Goal: Obtain resource: Download file/media

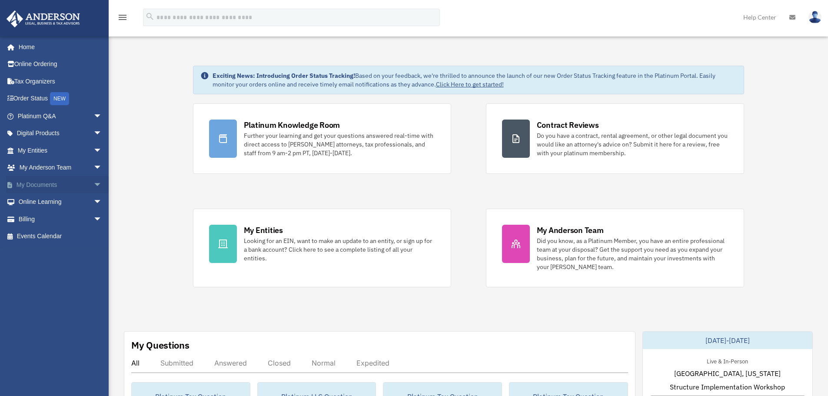
click at [93, 181] on span "arrow_drop_down" at bounding box center [101, 185] width 17 height 18
click at [53, 199] on link "Box" at bounding box center [63, 201] width 103 height 17
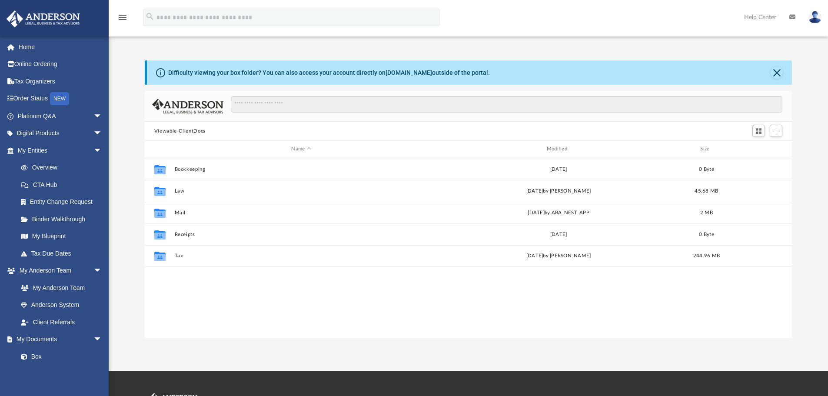
scroll to position [191, 641]
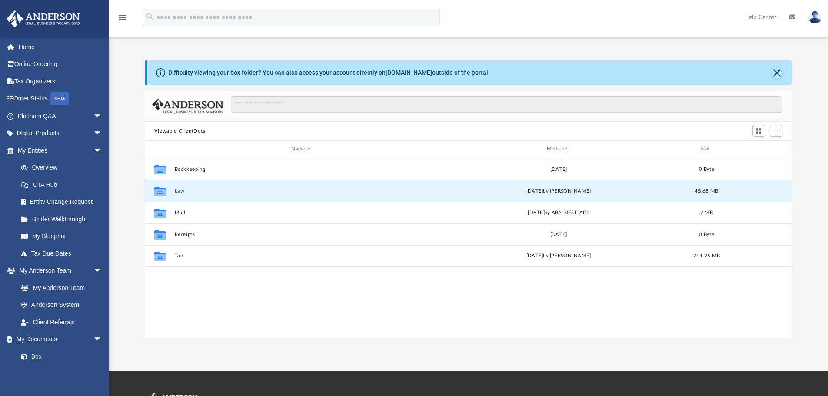
click at [185, 193] on button "Law" at bounding box center [301, 191] width 254 height 6
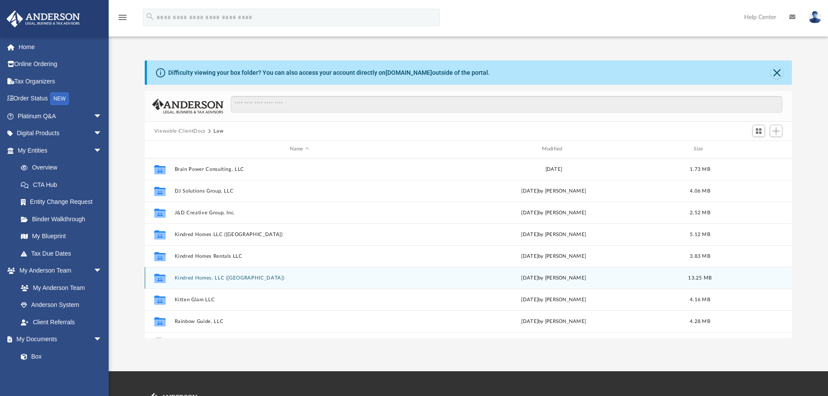
click at [199, 278] on button "Kindred Homes, LLC ([GEOGRAPHIC_DATA])" at bounding box center [299, 278] width 250 height 6
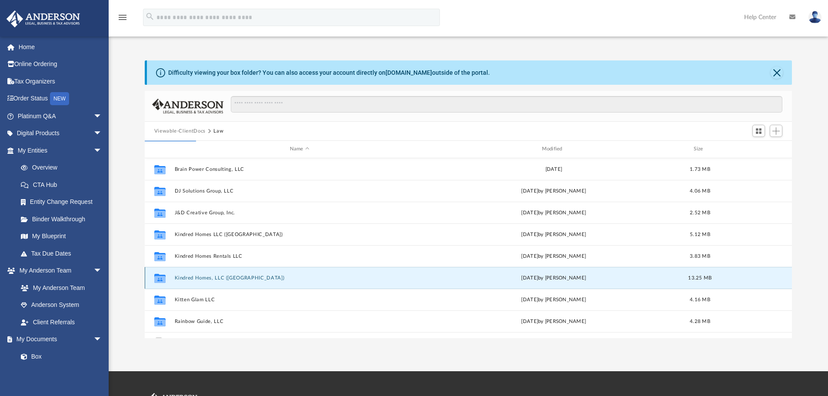
click at [199, 278] on button "Kindred Homes, LLC ([GEOGRAPHIC_DATA])" at bounding box center [299, 278] width 250 height 6
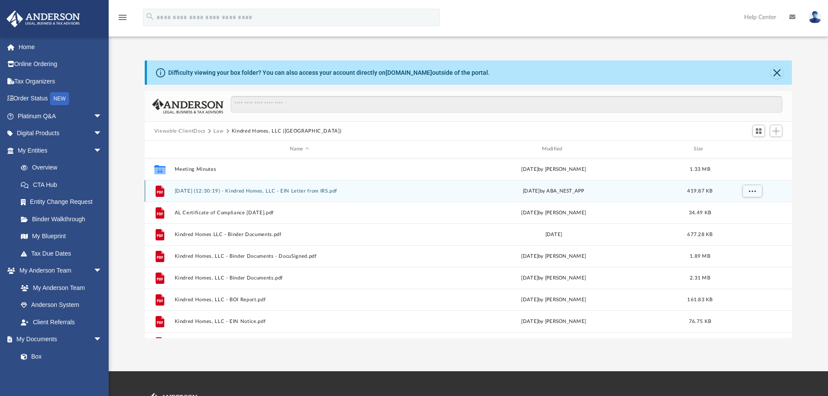
click at [266, 190] on button "[DATE] (12:30:19) - Kindred Homes, LLC - EIN Letter from IRS.pdf" at bounding box center [299, 191] width 250 height 6
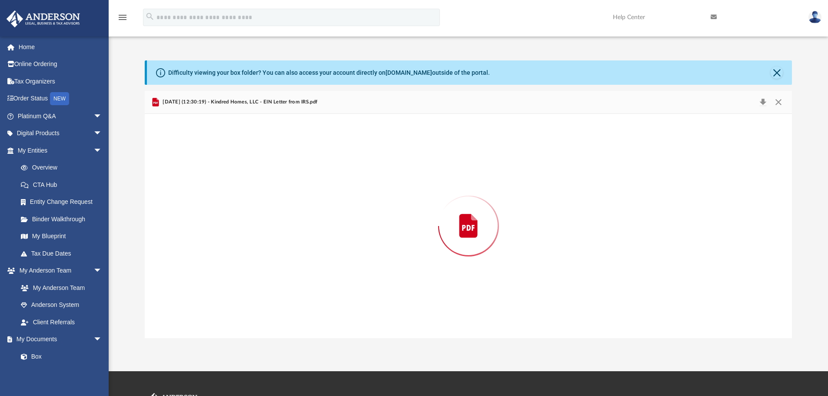
click at [266, 190] on div "Preview" at bounding box center [469, 226] width 648 height 224
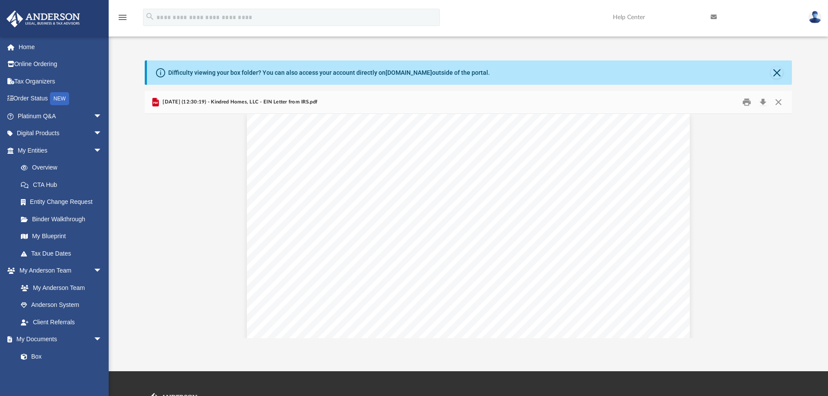
scroll to position [0, 0]
click at [773, 73] on button "Close" at bounding box center [777, 73] width 12 height 12
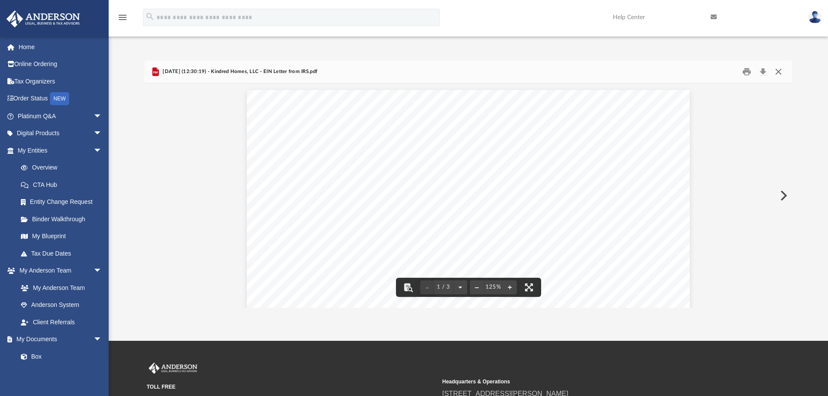
click at [778, 69] on button "Close" at bounding box center [779, 71] width 16 height 13
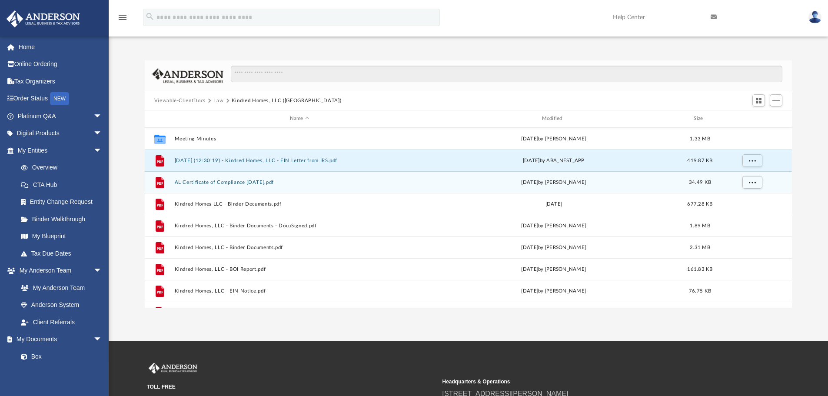
click at [202, 182] on button "AL Certificate of Compliance [DATE].pdf" at bounding box center [299, 183] width 250 height 6
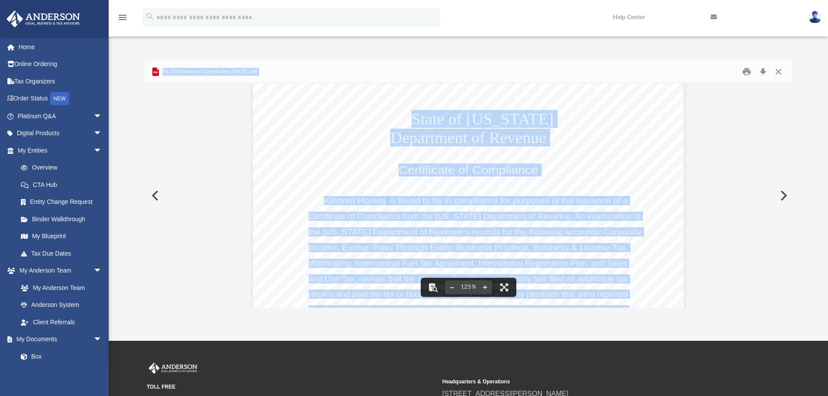
scroll to position [87, 0]
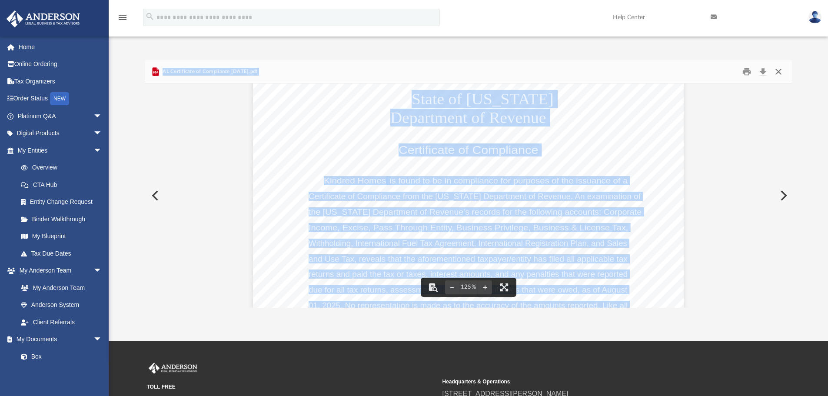
click at [781, 73] on button "Close" at bounding box center [779, 71] width 16 height 13
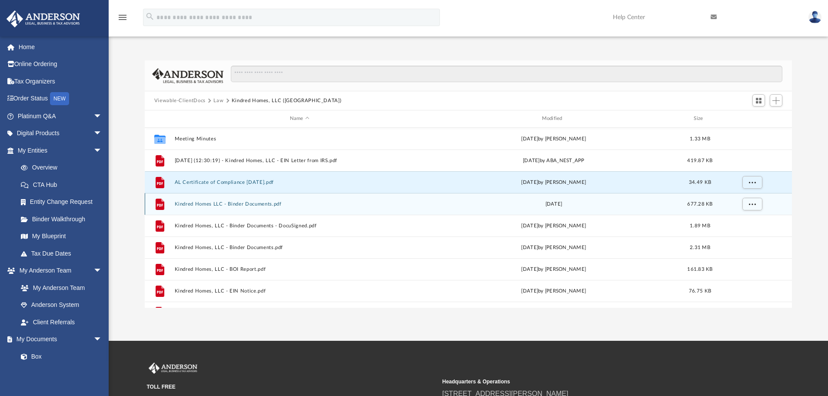
click at [189, 205] on button "Kindred Homes LLC - Binder Documents.pdf" at bounding box center [299, 204] width 250 height 6
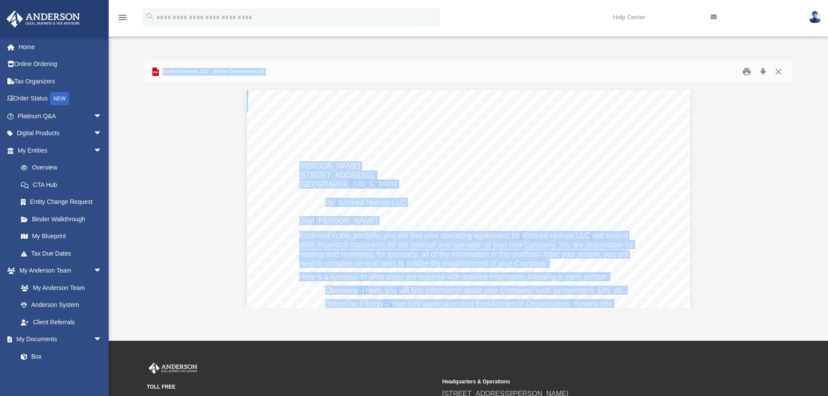
click at [492, 208] on div "[PERSON_NAME] [STREET_ADDRESS][US_STATE] Re: Kindred Homes LLC Dear [PERSON_NAM…" at bounding box center [469, 377] width 444 height 574
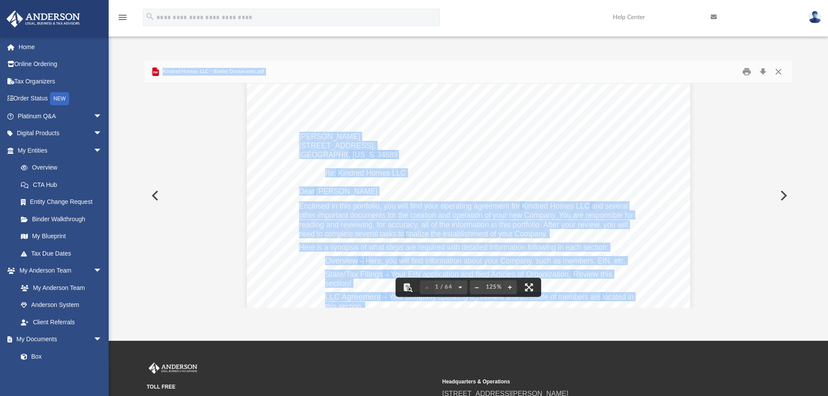
scroll to position [43, 0]
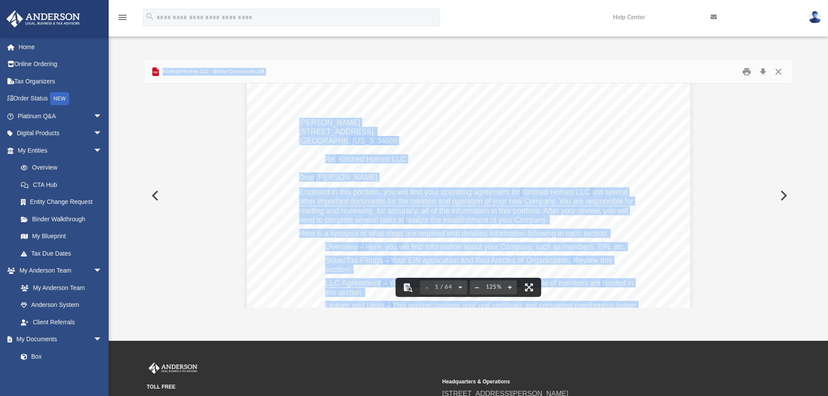
click at [455, 222] on span "finalize the establishment of your Company." at bounding box center [477, 220] width 142 height 8
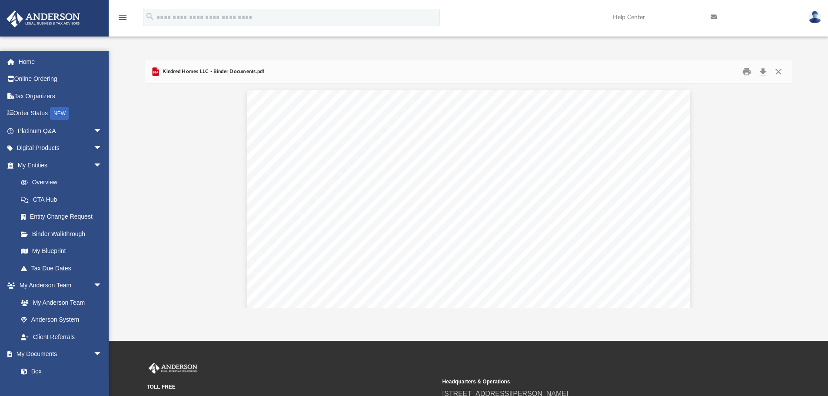
scroll to position [191, 641]
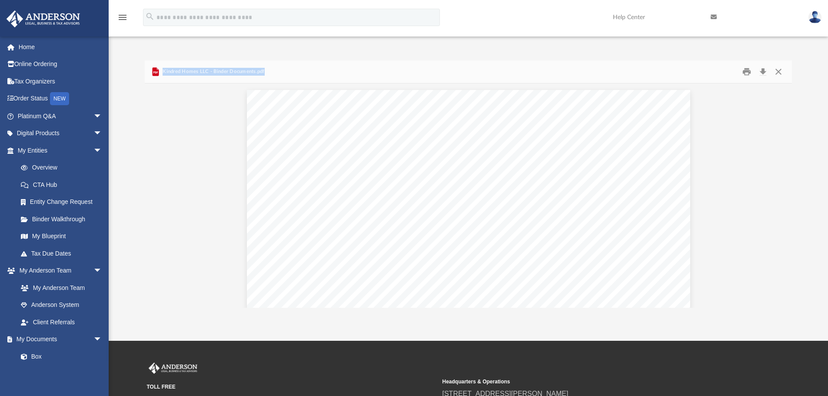
drag, startPoint x: 265, startPoint y: 71, endPoint x: 163, endPoint y: 74, distance: 102.2
click at [163, 74] on div "Kindred Homes LLC - Binder Documents.pdf" at bounding box center [469, 71] width 648 height 23
copy span "Kindred Homes LLC - Binder Documents.pdf"
click at [780, 70] on button "Close" at bounding box center [779, 71] width 16 height 13
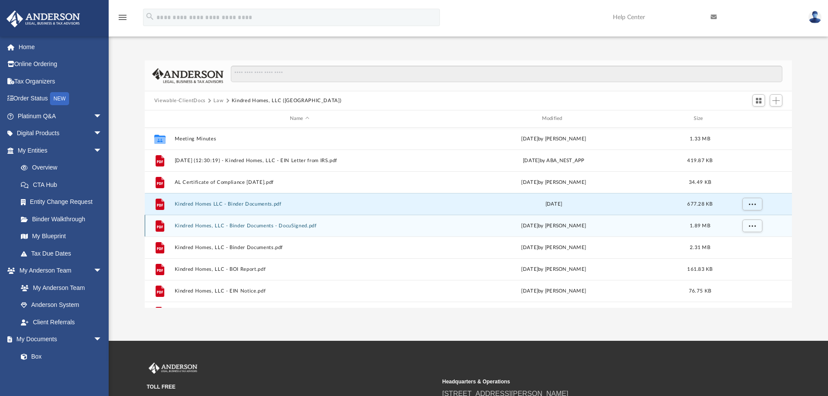
click at [228, 228] on button "Kindred Homes, LLC - Binder Documents - DocuSigned.pdf" at bounding box center [299, 226] width 250 height 6
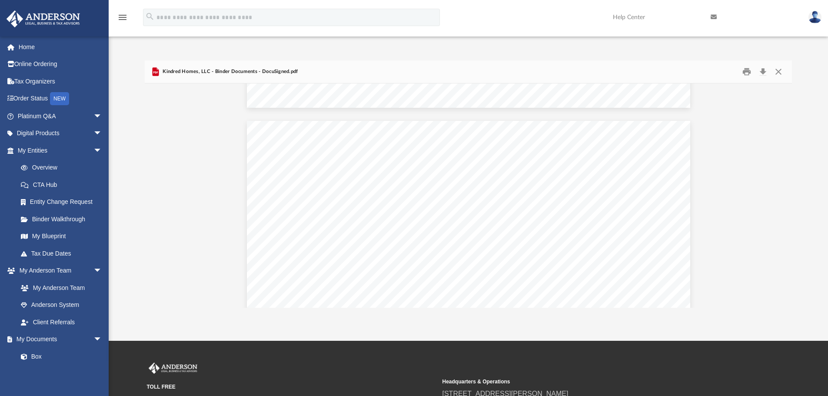
scroll to position [2305, 0]
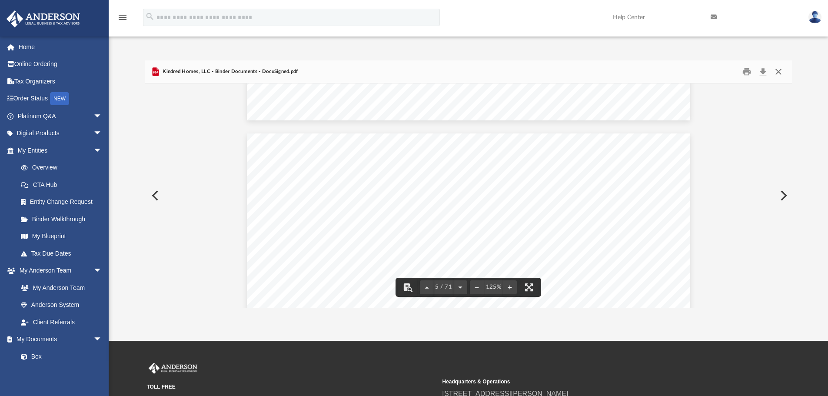
click at [778, 71] on button "Close" at bounding box center [779, 71] width 16 height 13
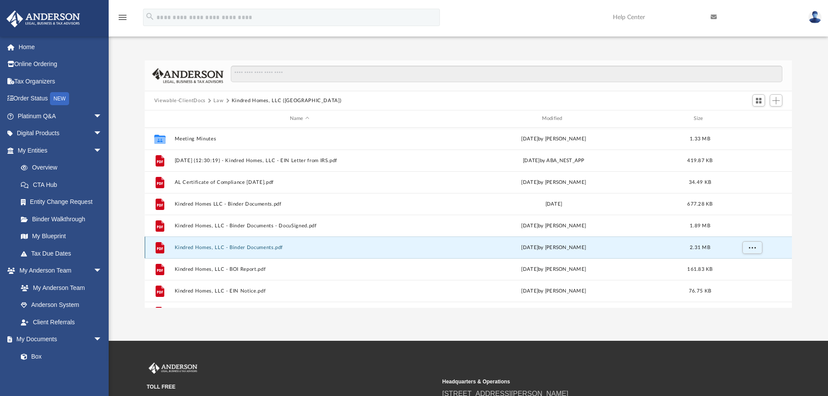
click at [213, 248] on button "Kindred Homes, LLC - Binder Documents.pdf" at bounding box center [299, 248] width 250 height 6
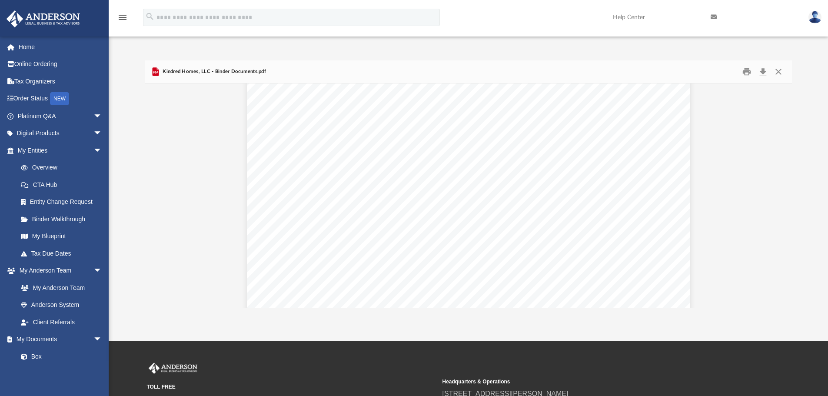
scroll to position [20763, 0]
drag, startPoint x: 789, startPoint y: 189, endPoint x: 788, endPoint y: 205, distance: 16.1
click at [789, 205] on button "Preview" at bounding box center [783, 195] width 19 height 24
click at [152, 192] on button "Preview" at bounding box center [154, 195] width 19 height 24
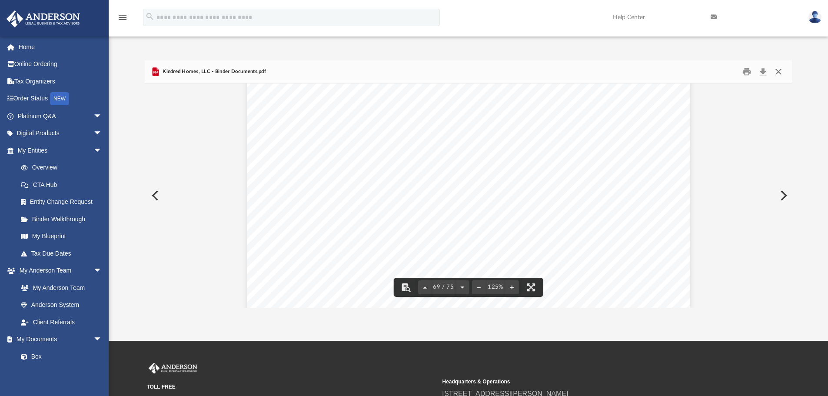
click at [778, 69] on button "Close" at bounding box center [779, 71] width 16 height 13
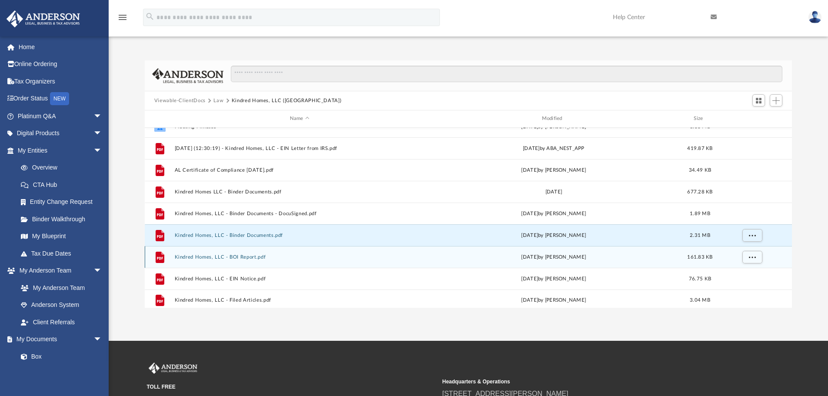
scroll to position [16, 0]
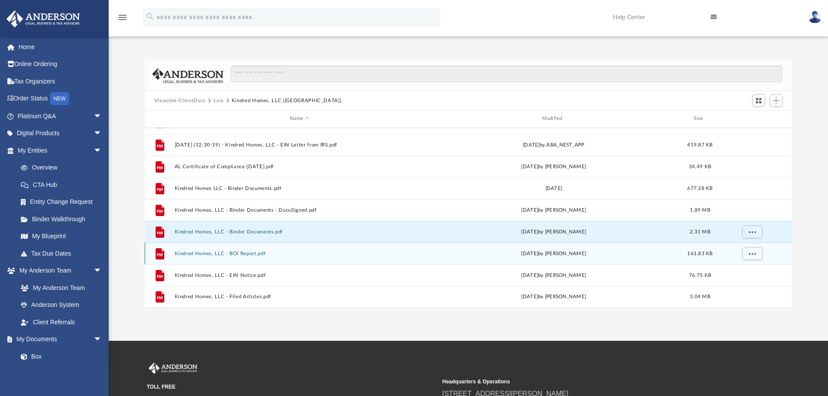
click at [247, 253] on button "Kindred Homes, LLC - BOI Report.pdf" at bounding box center [299, 254] width 250 height 6
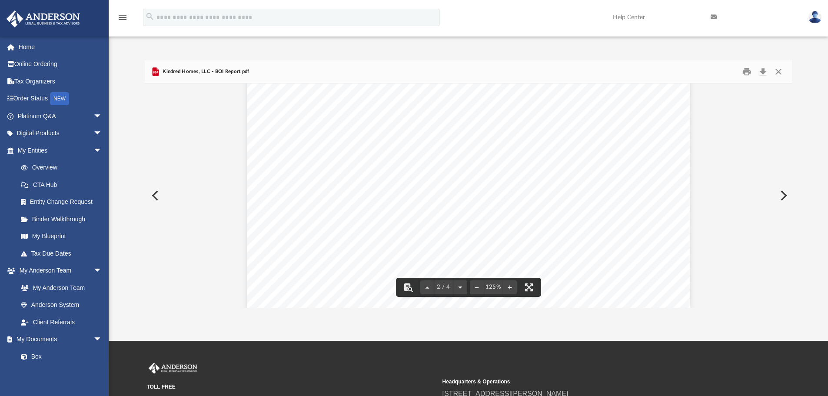
scroll to position [913, 0]
click at [783, 75] on button "Close" at bounding box center [779, 71] width 16 height 13
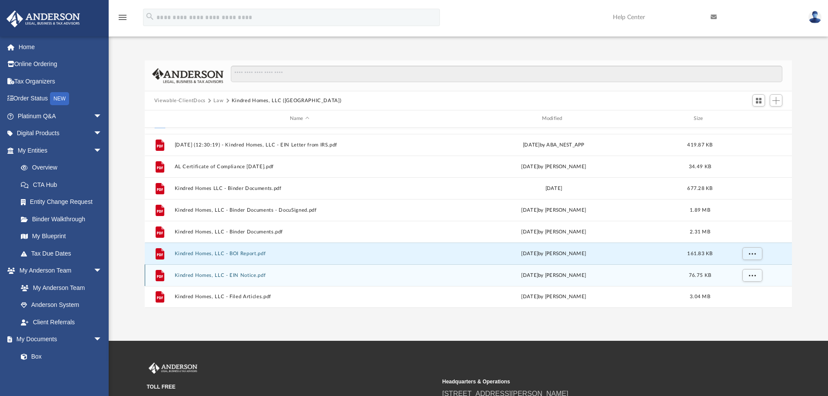
click at [251, 273] on button "Kindred Homes, LLC - EIN Notice.pdf" at bounding box center [299, 276] width 250 height 6
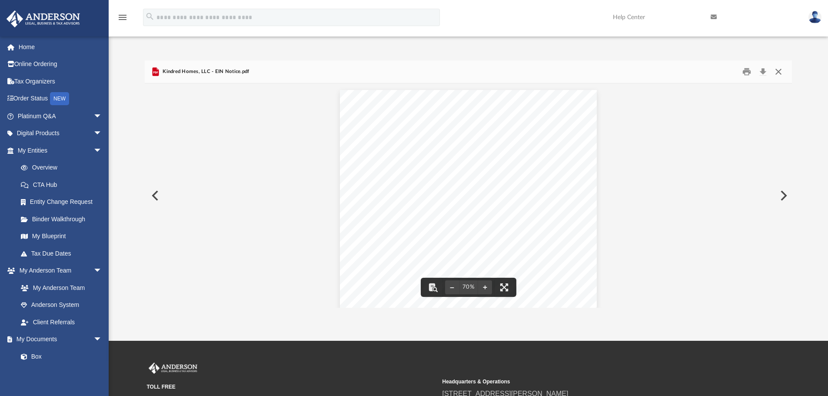
click at [781, 71] on button "Close" at bounding box center [779, 71] width 16 height 13
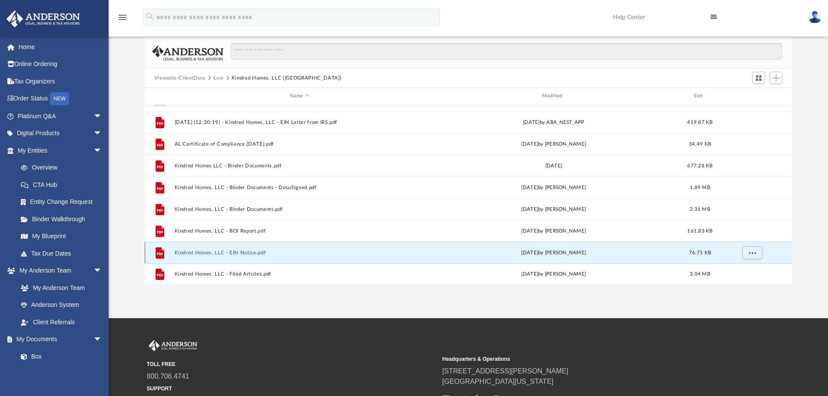
scroll to position [43, 0]
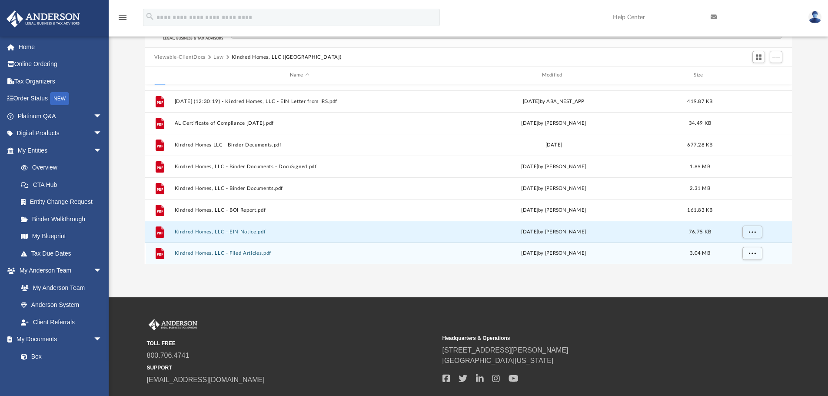
click at [217, 253] on button "Kindred Homes, LLC - Filed Articles.pdf" at bounding box center [299, 253] width 250 height 6
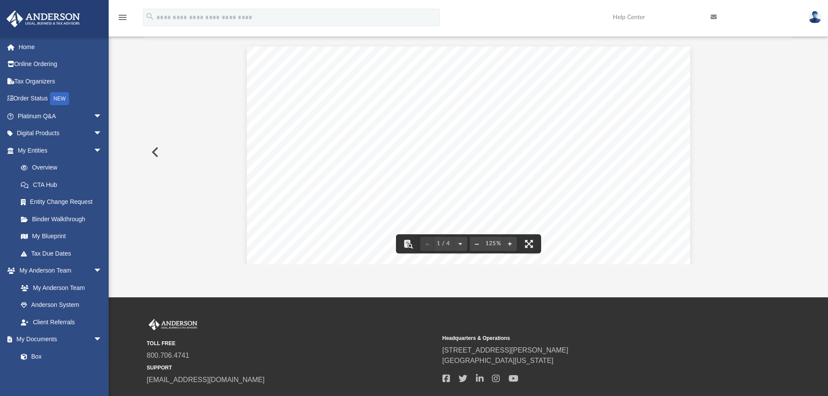
scroll to position [0, 0]
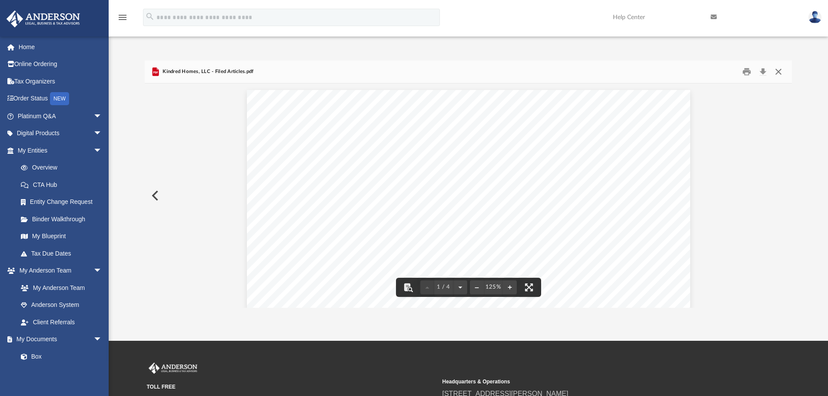
click at [783, 72] on button "Close" at bounding box center [779, 71] width 16 height 13
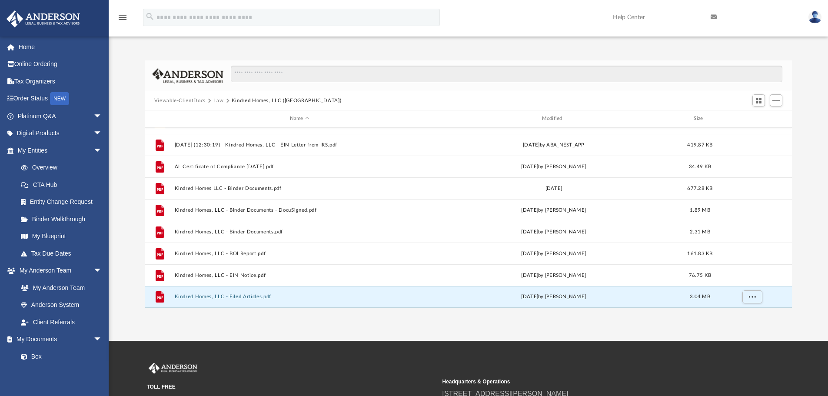
click at [240, 100] on button "Kindred Homes, LLC ([GEOGRAPHIC_DATA])" at bounding box center [287, 101] width 110 height 8
click at [215, 98] on button "Law" at bounding box center [218, 101] width 10 height 8
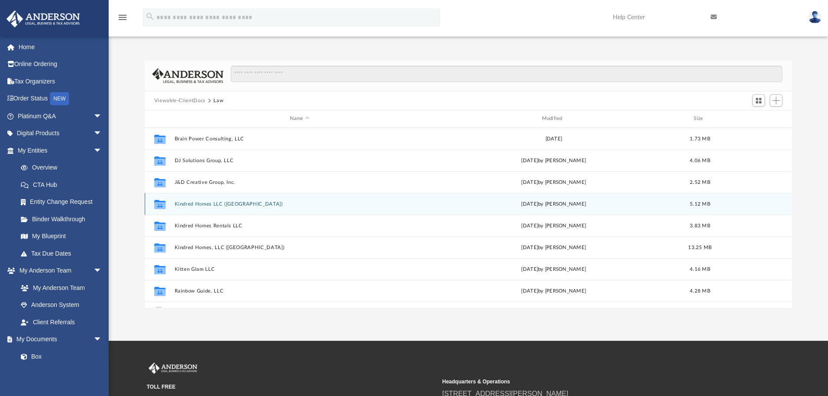
click at [217, 207] on div "Collaborated Folder Kindred Homes LLC ([GEOGRAPHIC_DATA]) [DATE] by [PERSON_NAM…" at bounding box center [469, 204] width 648 height 22
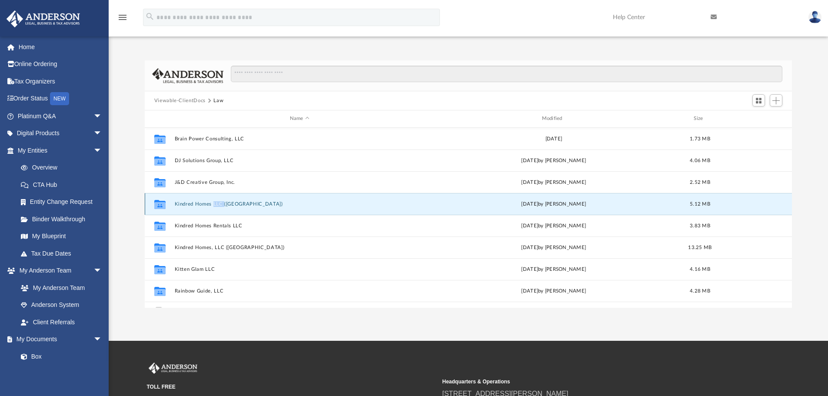
click at [200, 205] on button "Kindred Homes LLC ([GEOGRAPHIC_DATA])" at bounding box center [299, 204] width 250 height 6
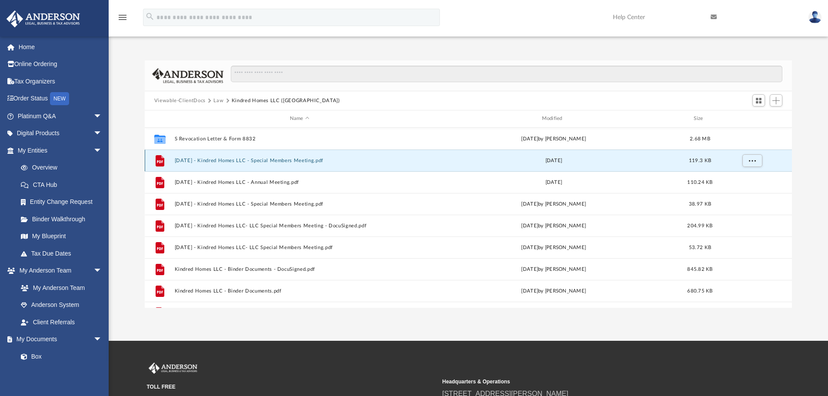
click at [292, 162] on button "[DATE] - Kindred Homes LLC - Special Members Meeting.pdf" at bounding box center [299, 161] width 250 height 6
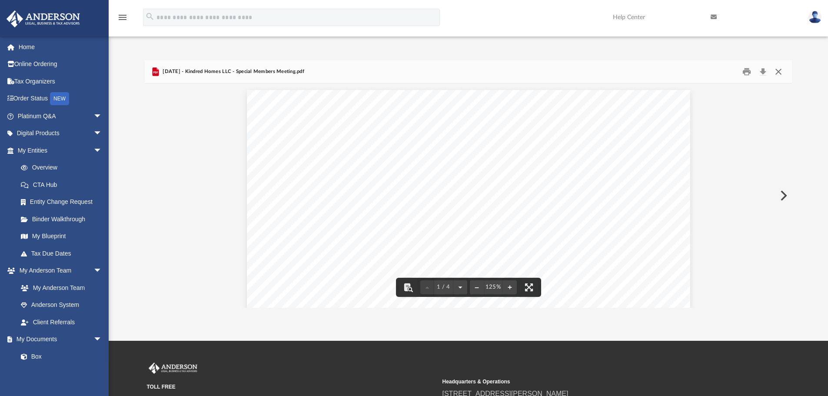
click at [778, 71] on button "Close" at bounding box center [779, 71] width 16 height 13
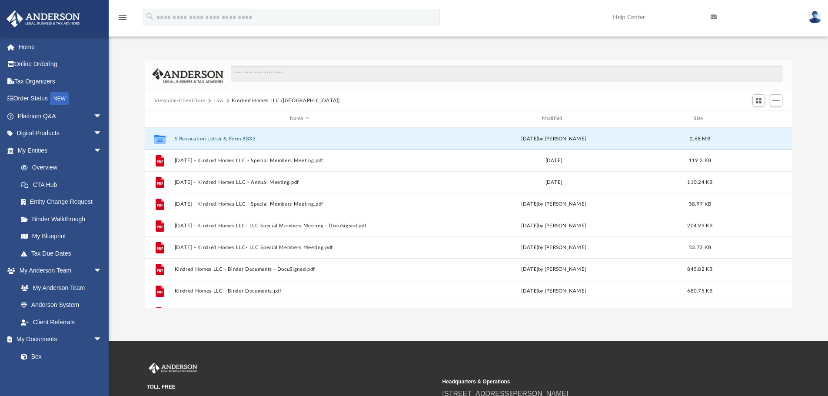
click at [245, 141] on button "S Revocation Letter & Form 8832" at bounding box center [299, 139] width 250 height 6
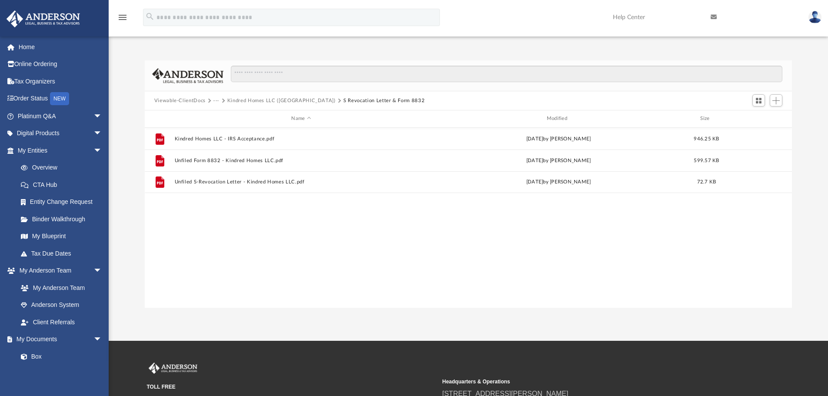
click at [242, 100] on button "Kindred Homes LLC ([GEOGRAPHIC_DATA])" at bounding box center [281, 101] width 108 height 8
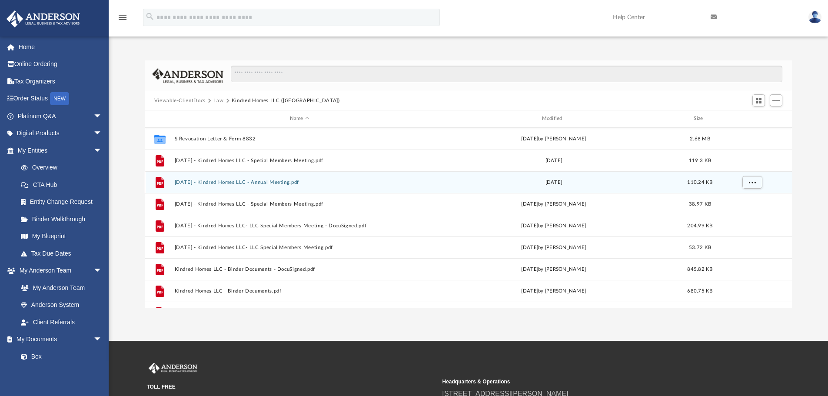
click at [229, 185] on button "[DATE] - Kindred Homes LLC - Annual Meeting.pdf" at bounding box center [299, 183] width 250 height 6
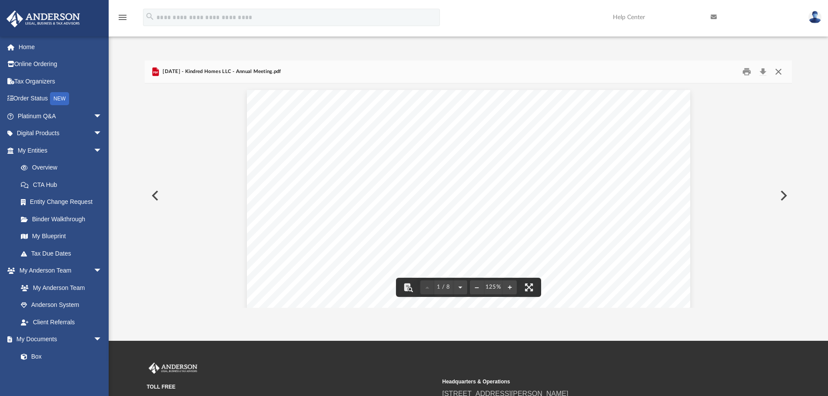
click at [776, 73] on button "Close" at bounding box center [779, 71] width 16 height 13
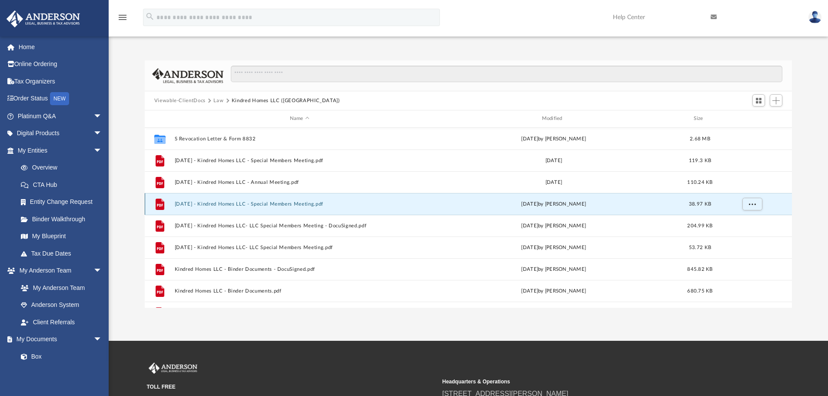
click at [273, 204] on button "[DATE] - Kindred Homes LLC - Special Members Meeting.pdf" at bounding box center [299, 204] width 250 height 6
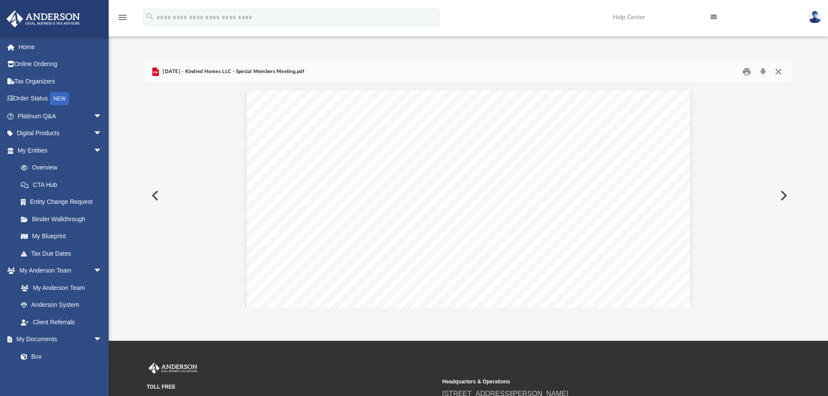
click at [782, 71] on button "Close" at bounding box center [779, 71] width 16 height 13
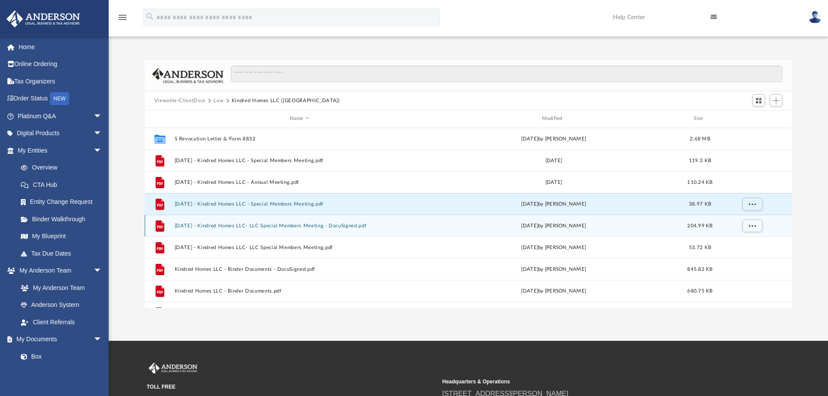
click at [269, 227] on button "[DATE] - Kindred Homes LLC- LLC Special Members Meeting - DocuSigned.pdf" at bounding box center [299, 226] width 250 height 6
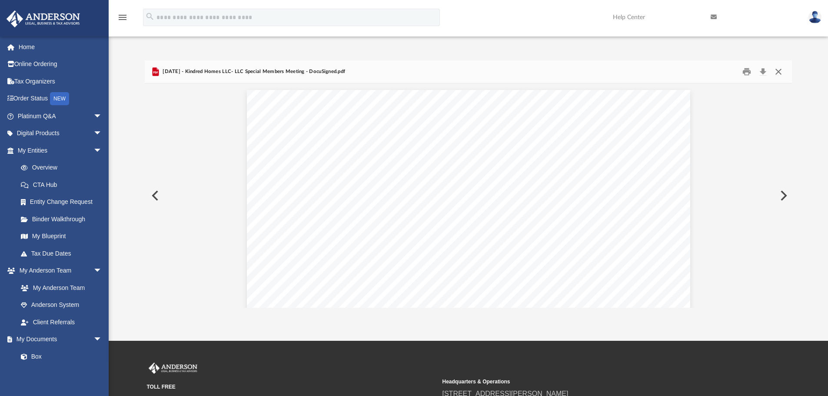
click at [779, 68] on button "Close" at bounding box center [779, 71] width 16 height 13
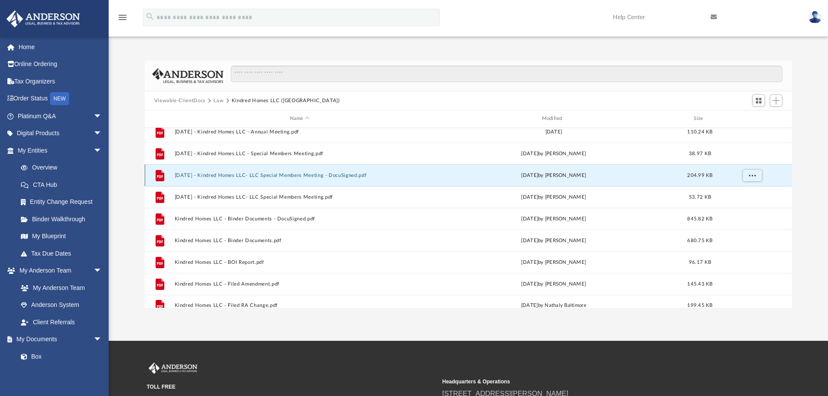
scroll to position [59, 0]
